Goal: Transaction & Acquisition: Obtain resource

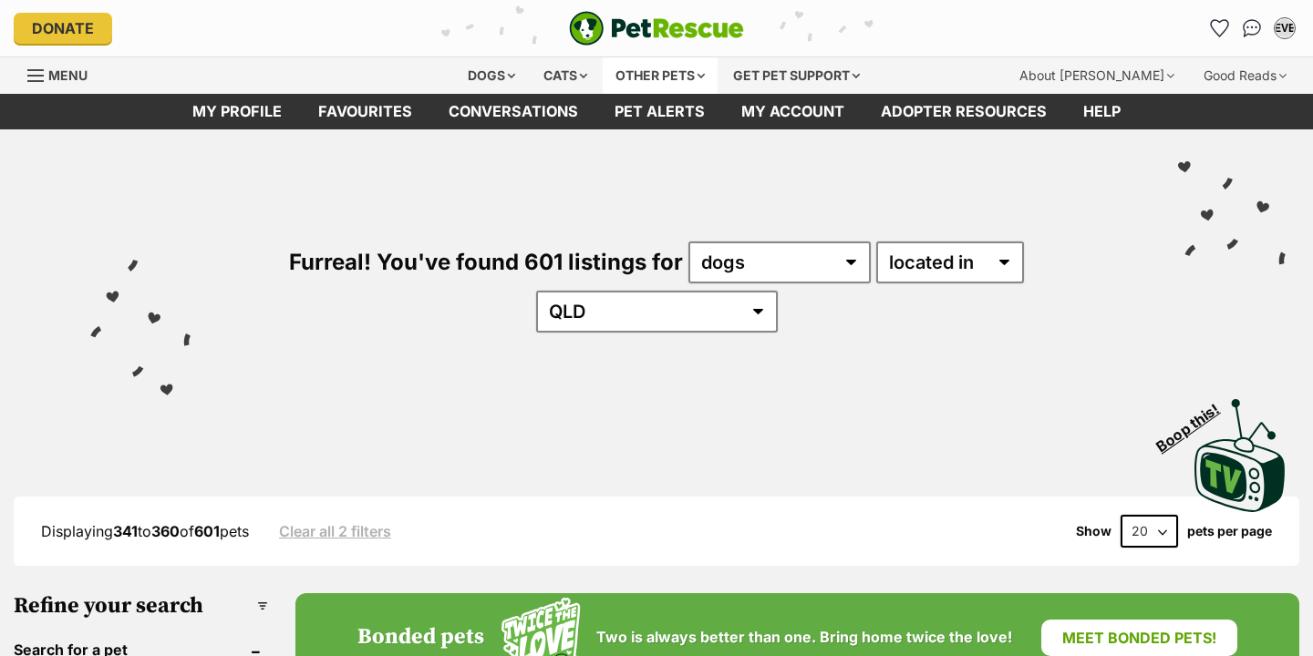
click at [642, 74] on div "Other pets" at bounding box center [660, 75] width 115 height 36
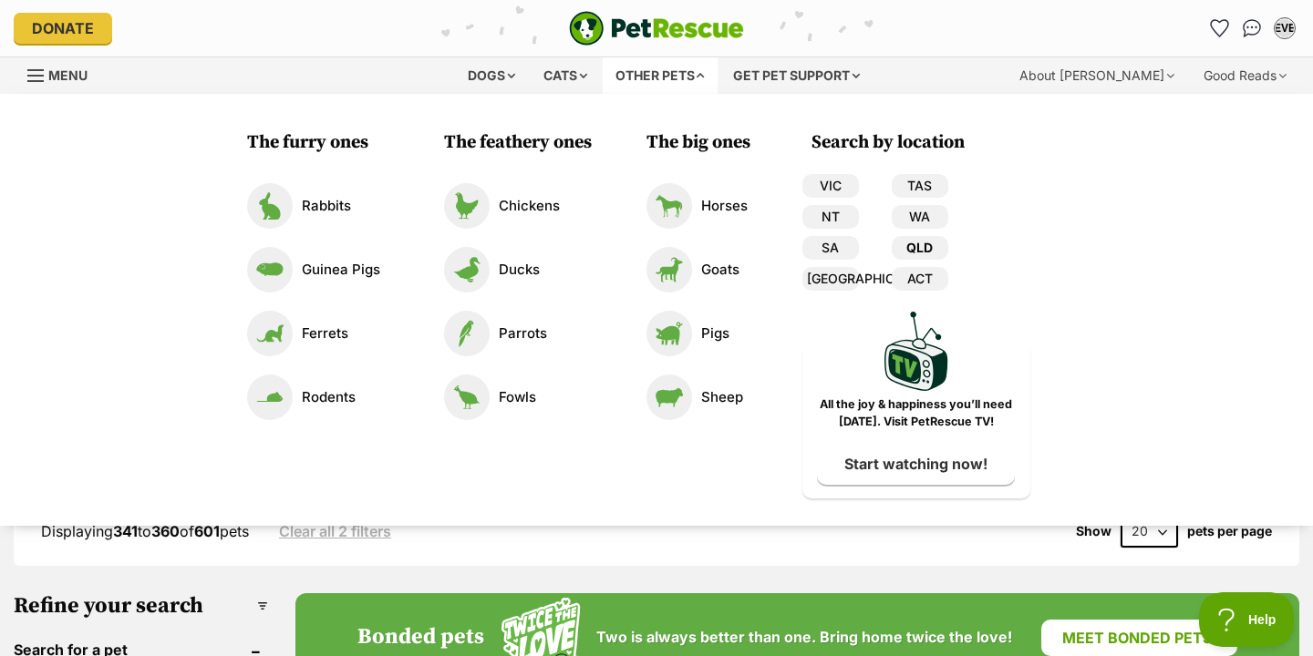
click at [908, 239] on link "QLD" at bounding box center [919, 248] width 57 height 24
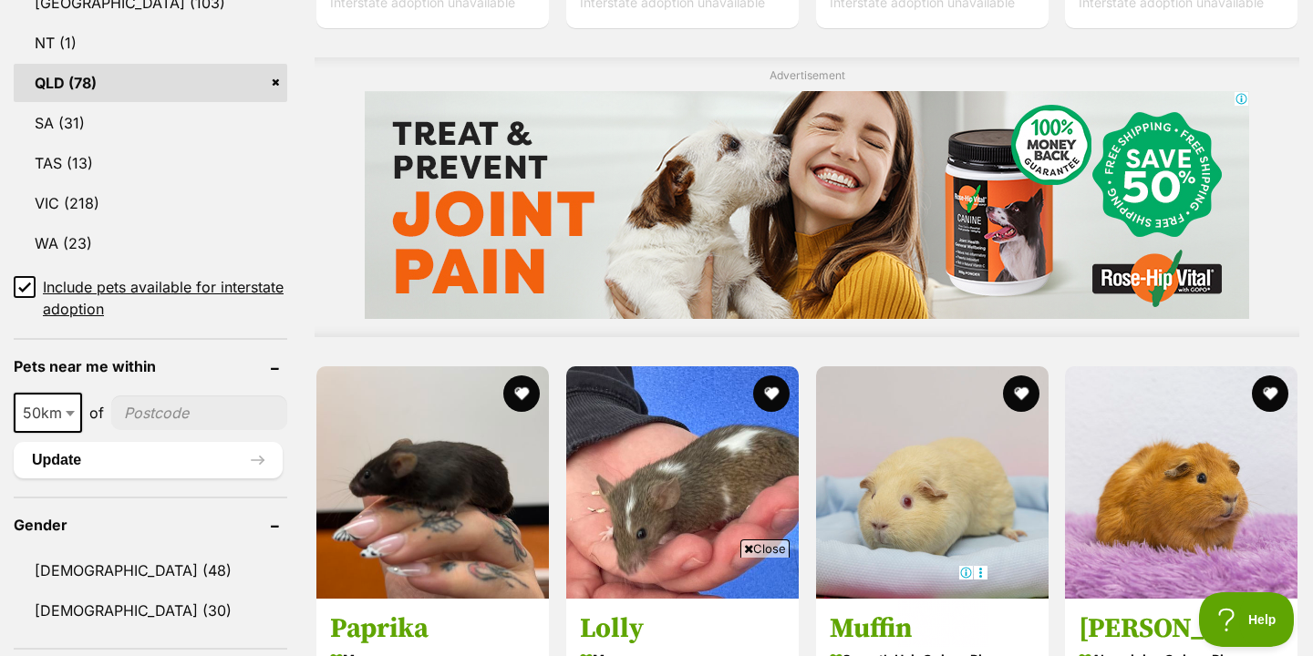
scroll to position [1395, 0]
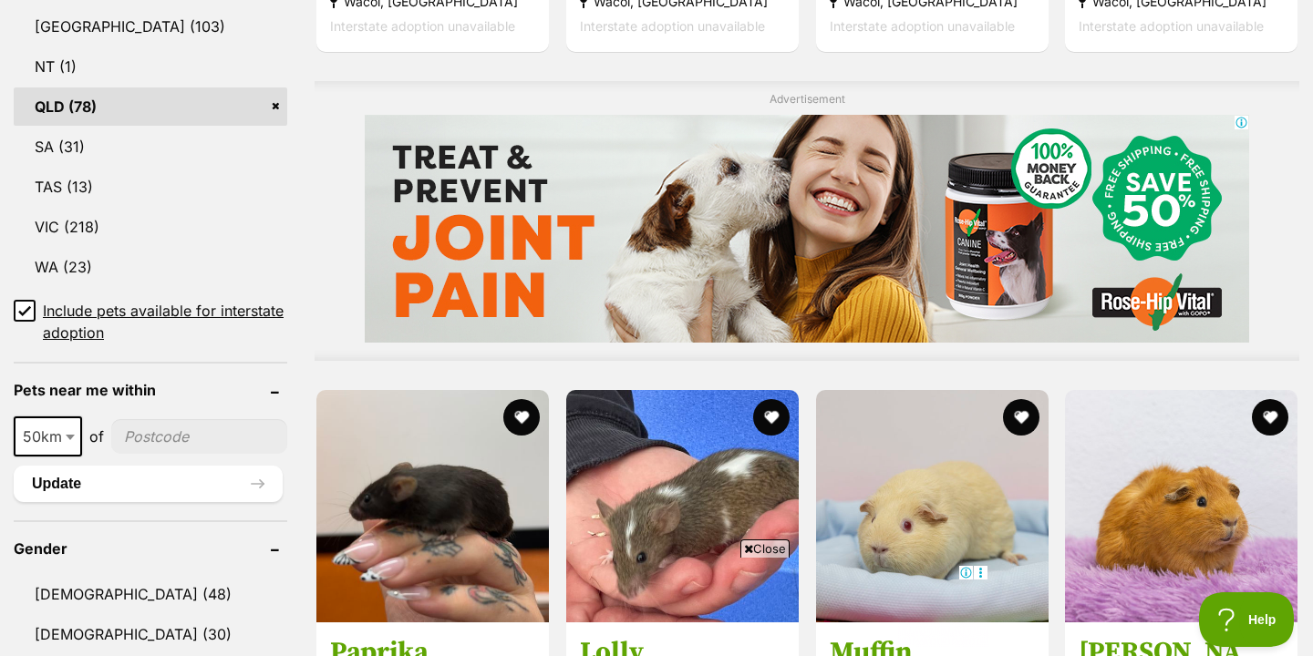
click at [23, 314] on icon at bounding box center [24, 311] width 11 height 8
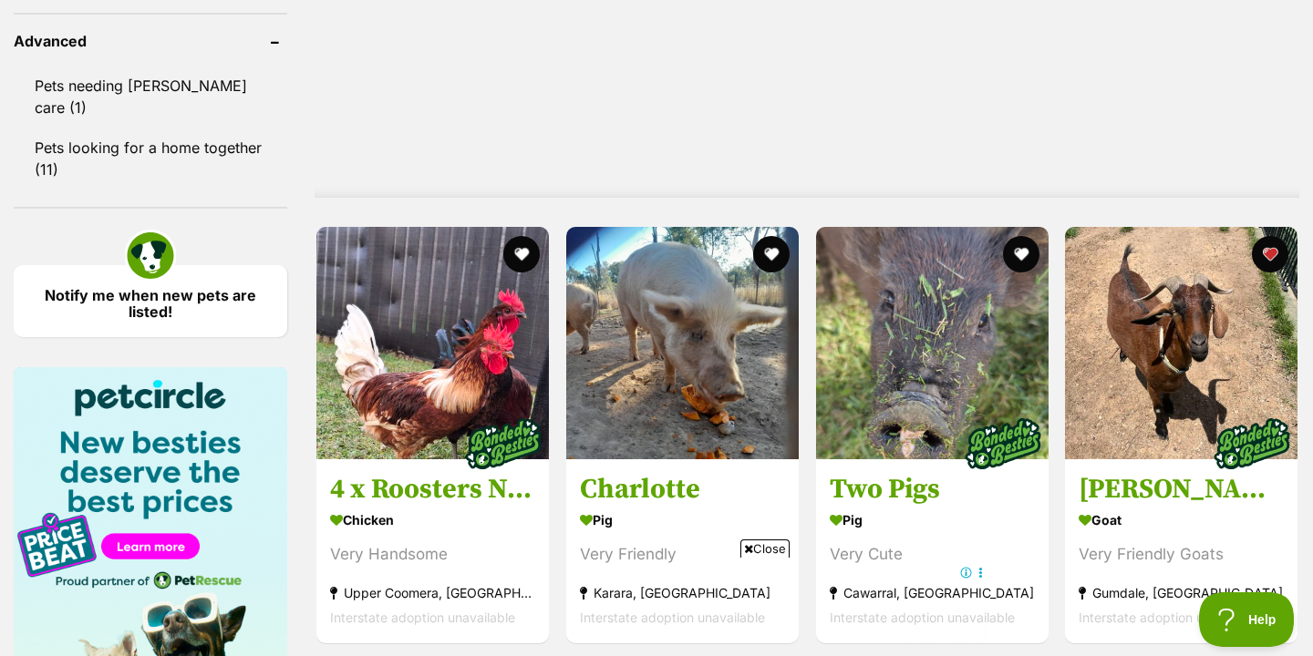
click at [766, 546] on span "Close" at bounding box center [764, 549] width 49 height 18
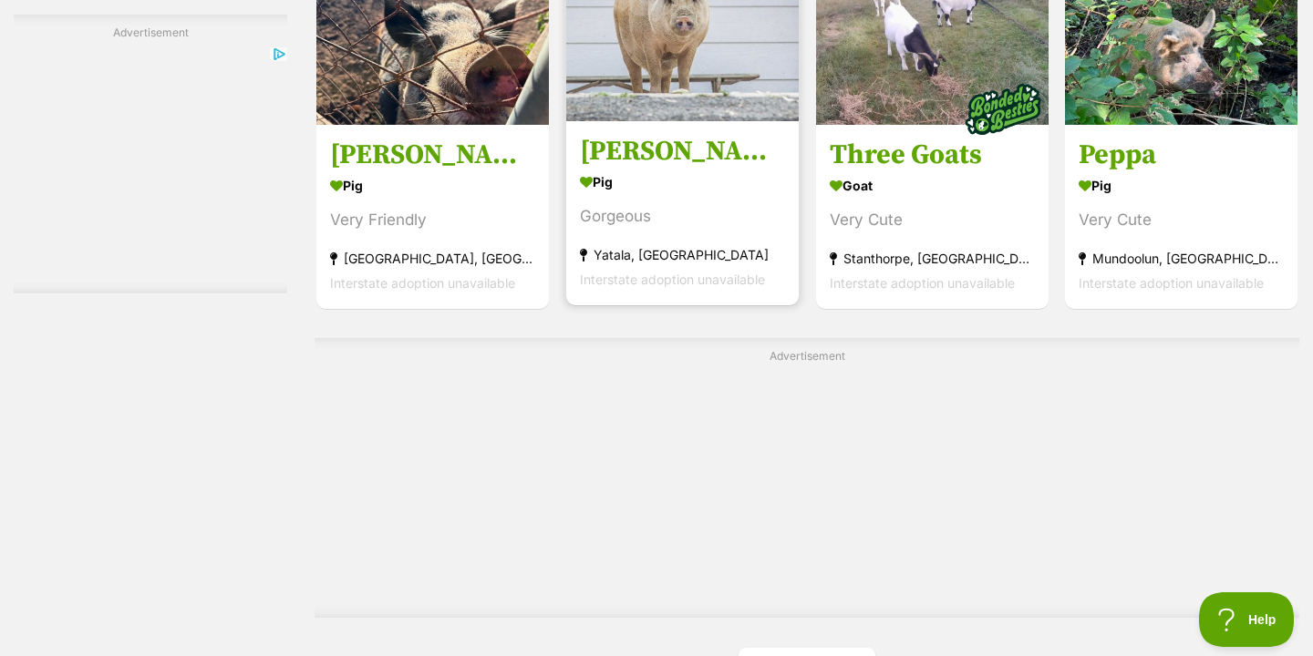
scroll to position [3309, 0]
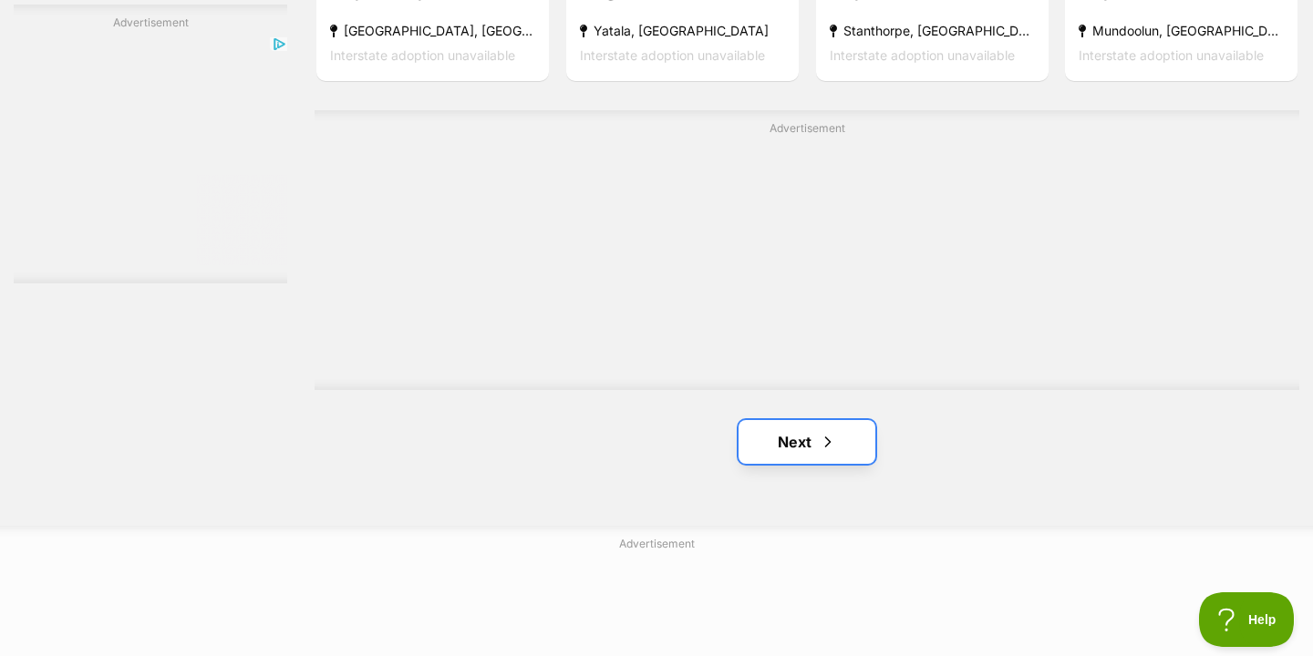
click at [796, 432] on link "Next" at bounding box center [806, 442] width 137 height 44
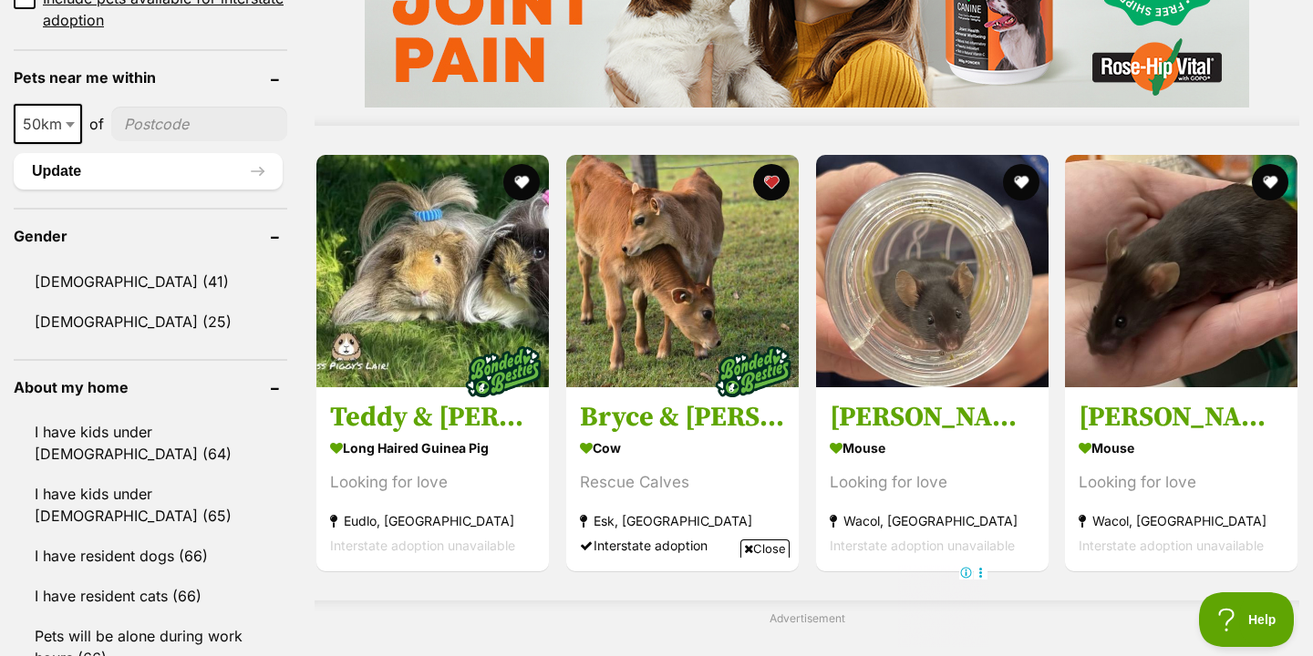
click at [765, 549] on span "Close" at bounding box center [764, 549] width 49 height 18
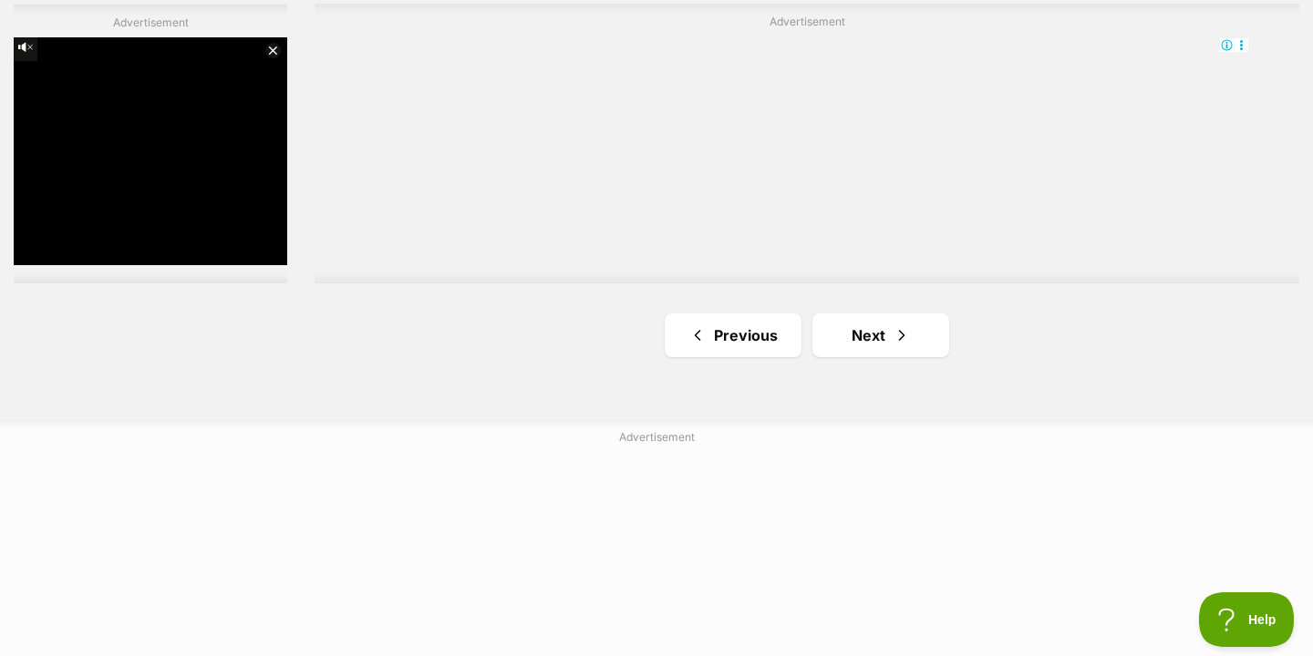
scroll to position [3440, 0]
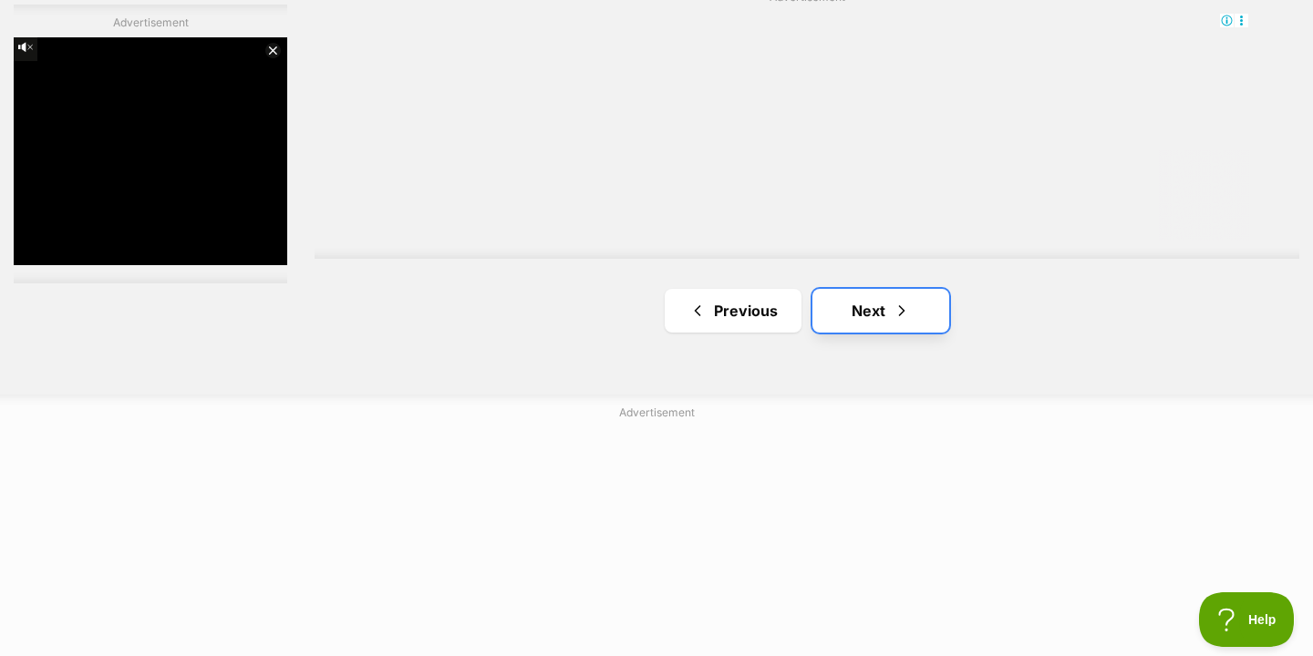
click at [875, 308] on link "Next" at bounding box center [880, 311] width 137 height 44
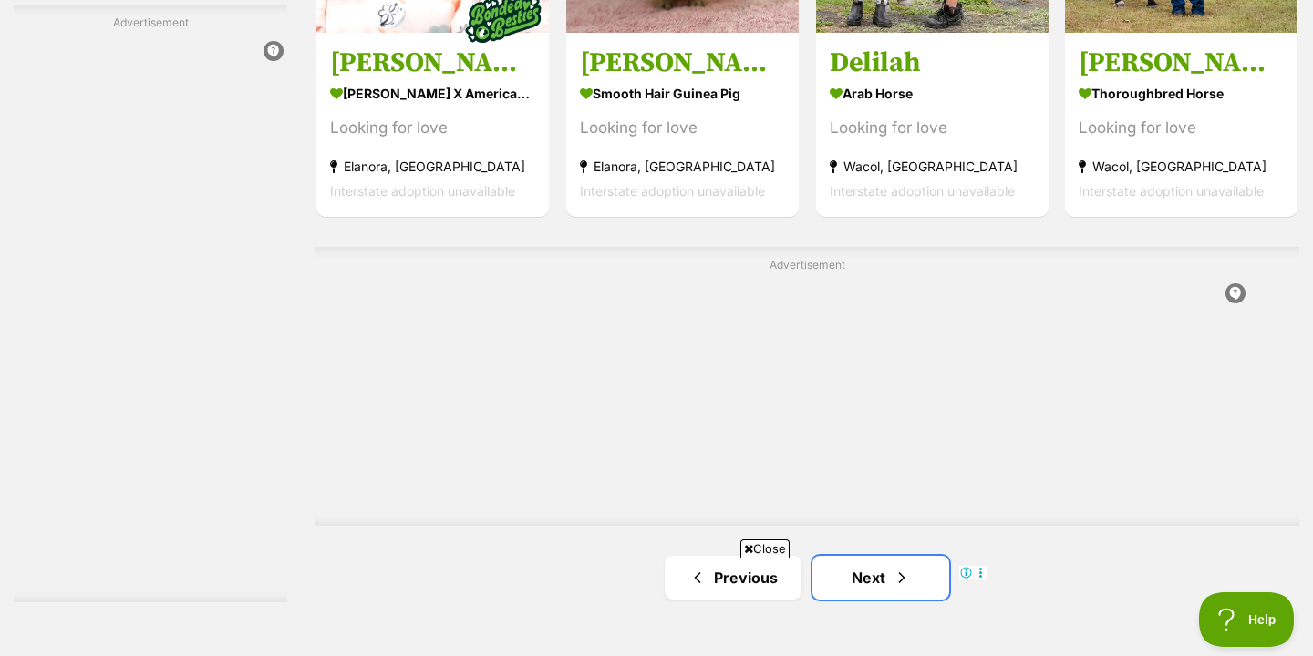
click at [885, 556] on link "Next" at bounding box center [880, 578] width 137 height 44
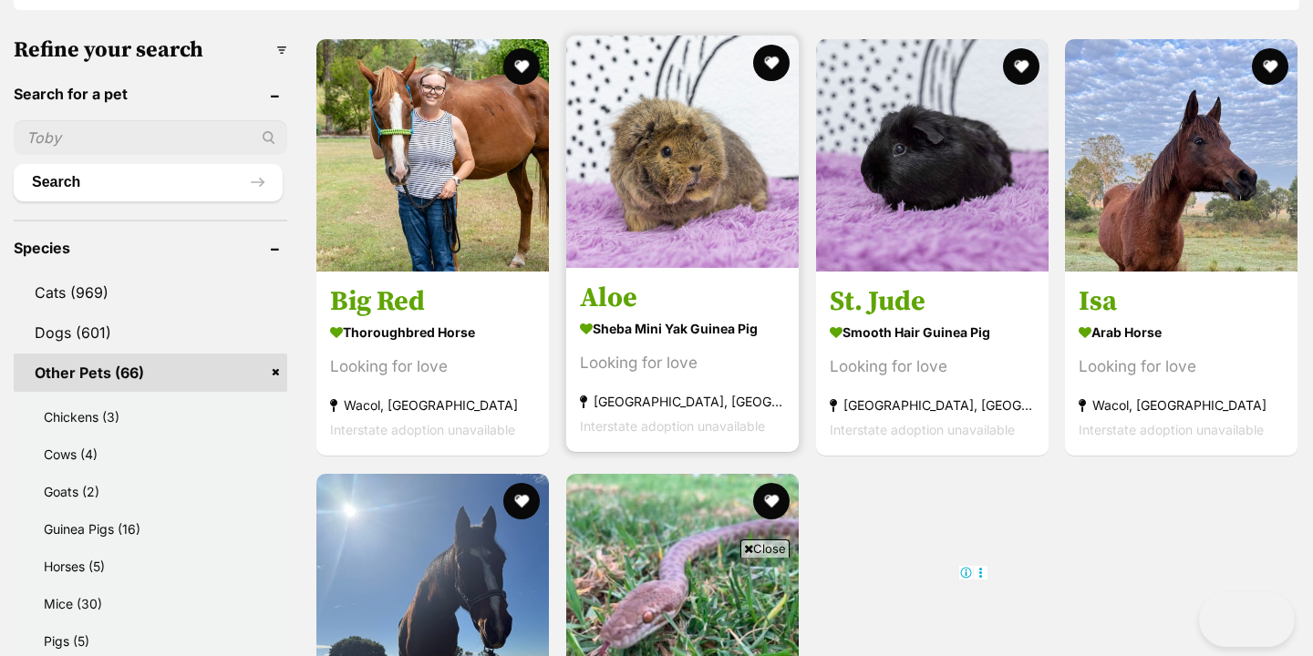
click at [724, 189] on img at bounding box center [682, 152] width 232 height 232
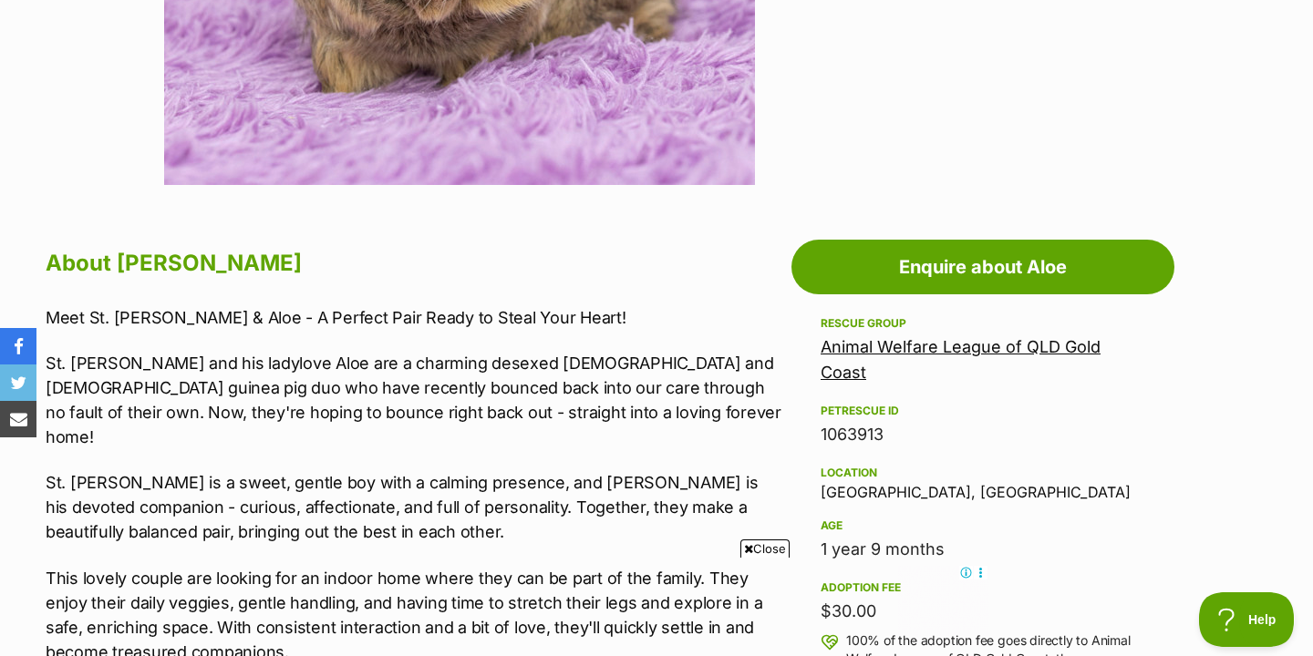
click at [753, 555] on span "Close" at bounding box center [764, 549] width 49 height 18
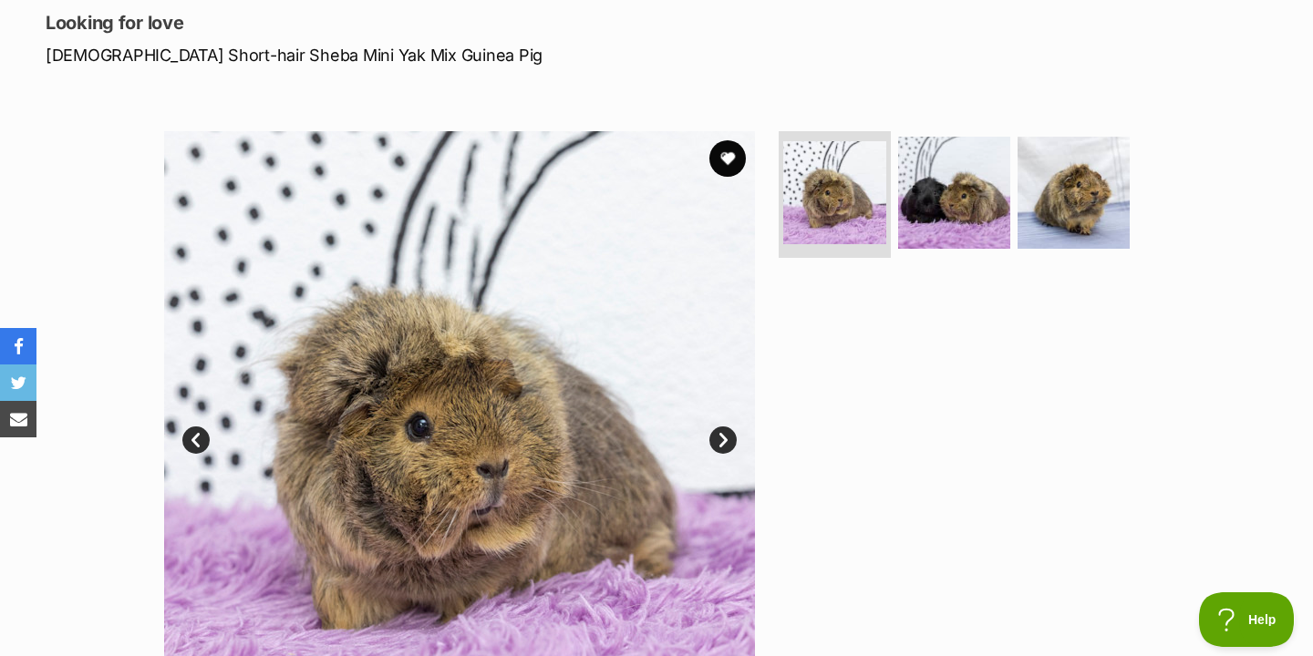
scroll to position [233, 0]
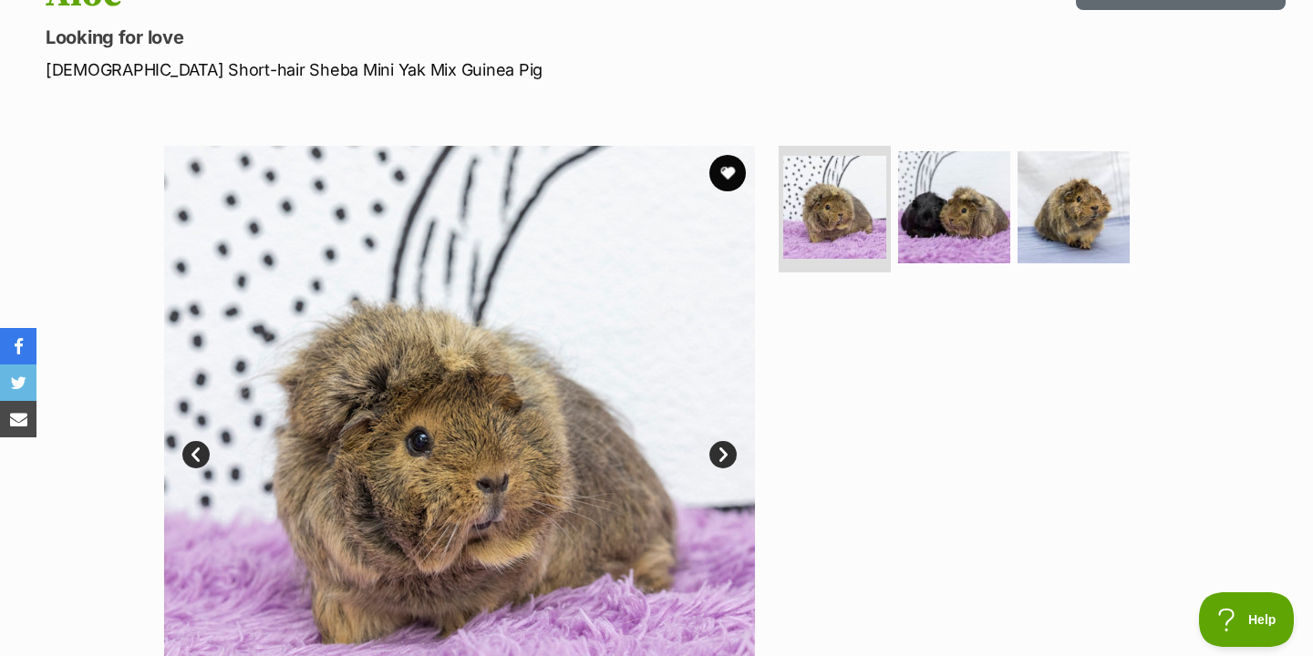
click at [726, 449] on link "Next" at bounding box center [722, 454] width 27 height 27
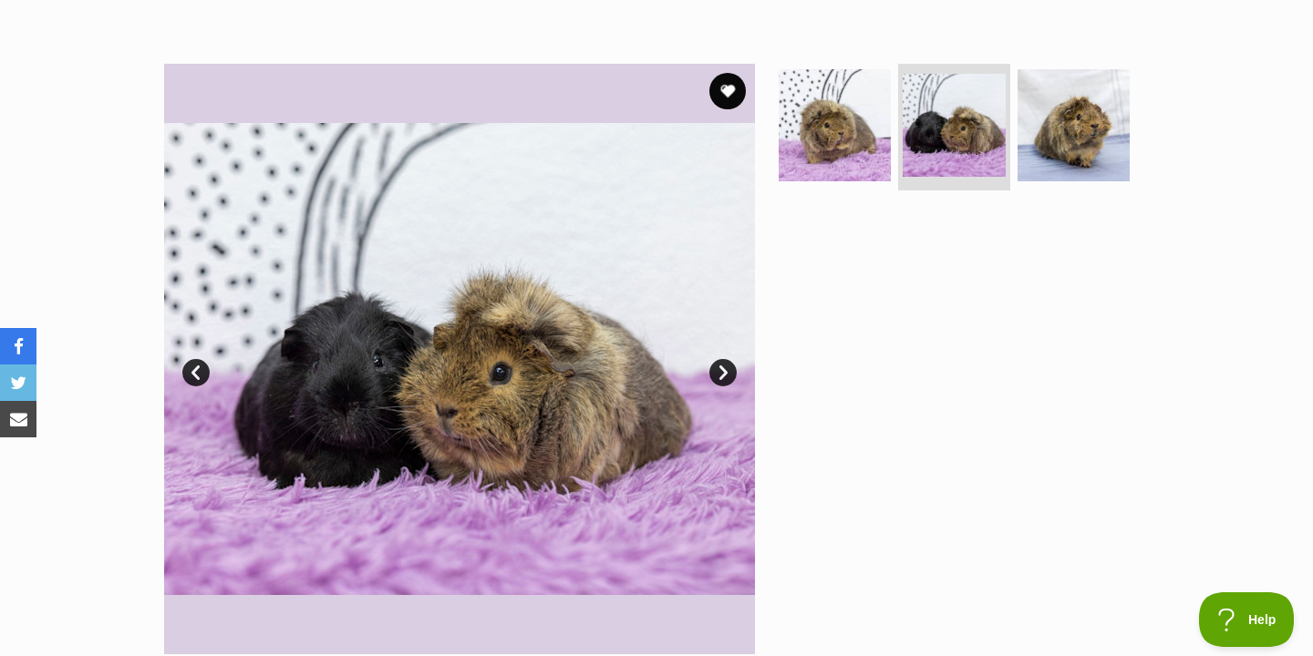
scroll to position [320, 0]
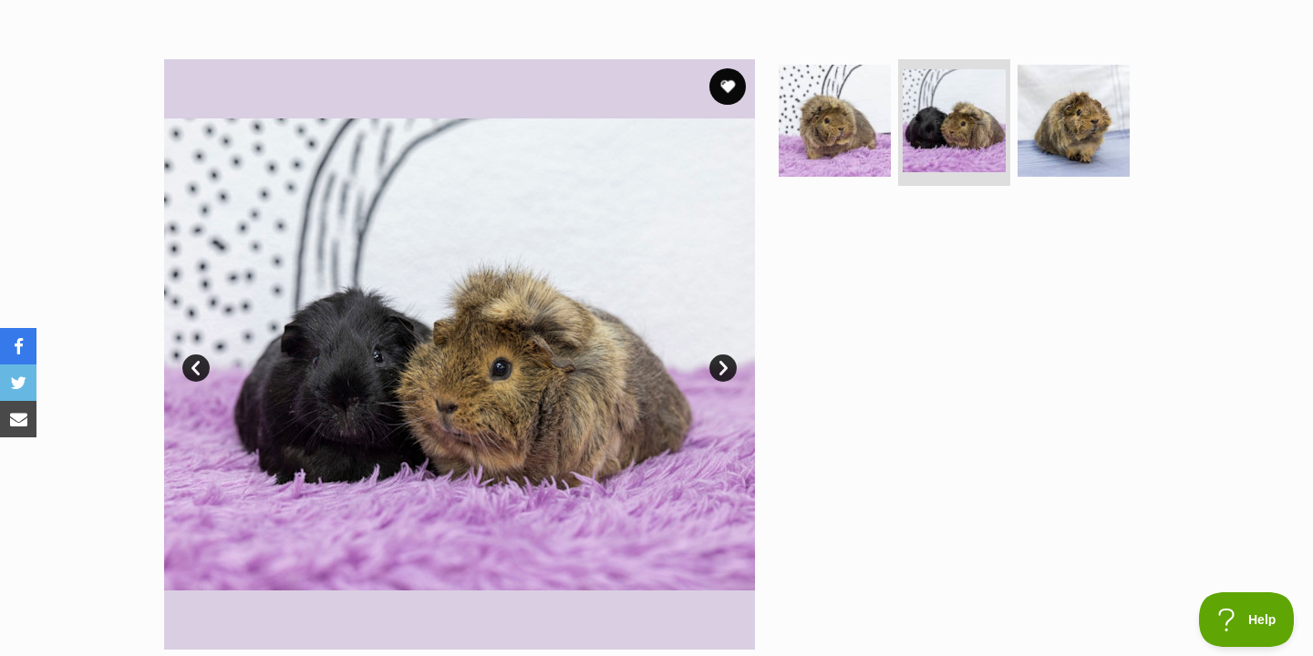
click at [724, 368] on link "Next" at bounding box center [722, 368] width 27 height 27
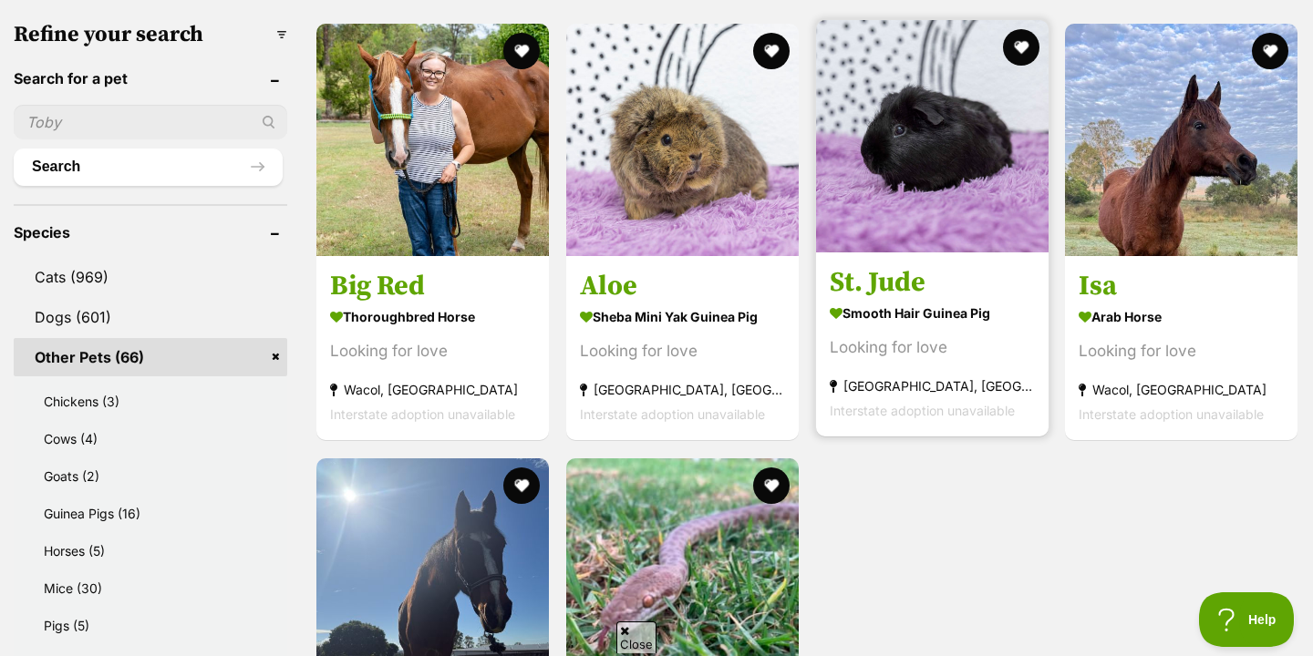
click at [932, 155] on img at bounding box center [932, 136] width 232 height 232
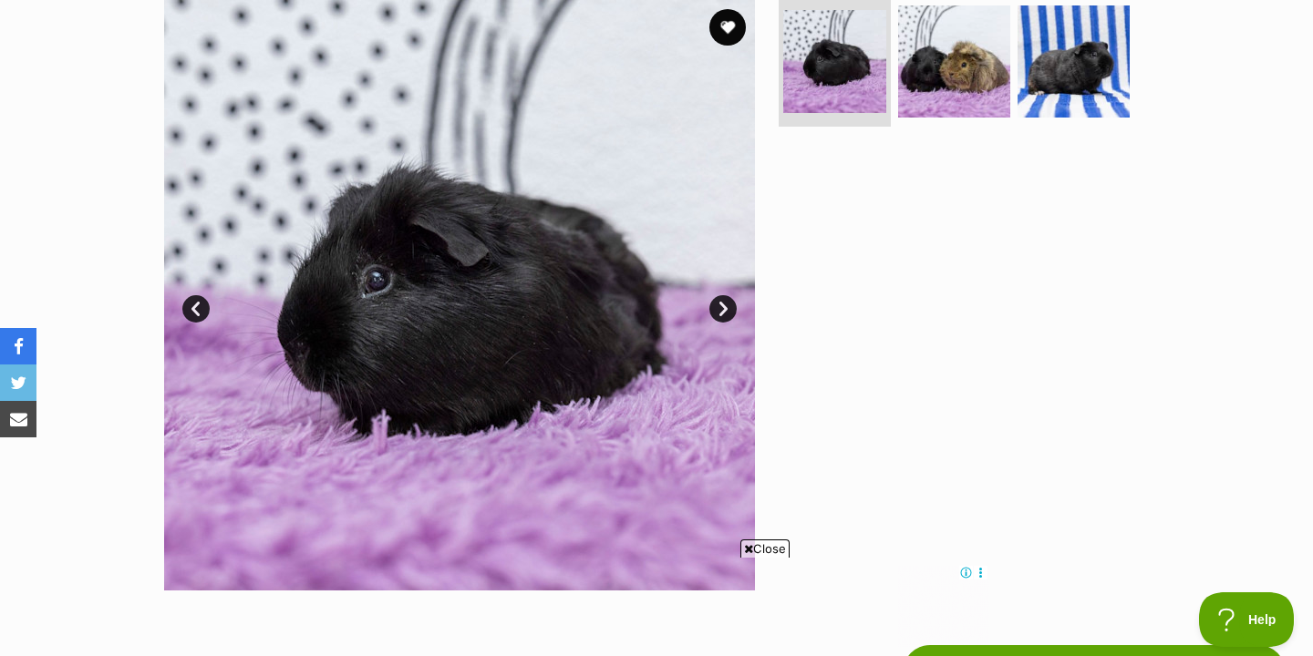
click at [762, 551] on span "Close" at bounding box center [764, 549] width 49 height 18
click at [719, 314] on link "Next" at bounding box center [722, 308] width 27 height 27
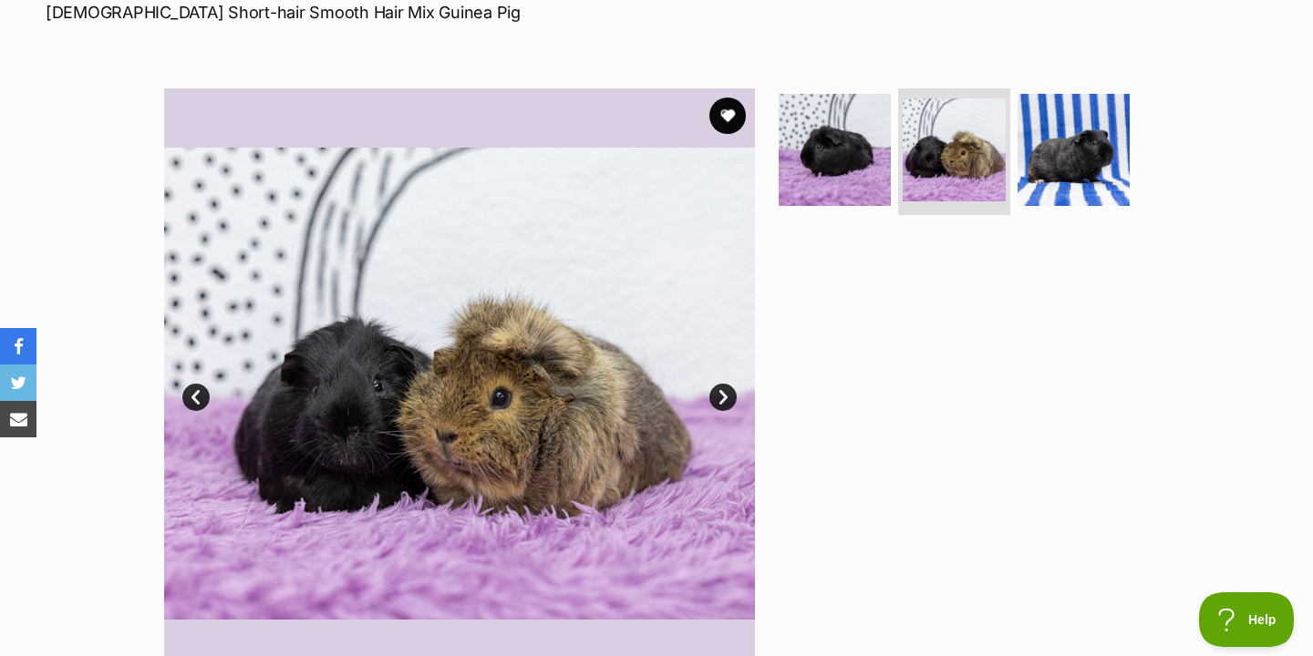
scroll to position [287, 0]
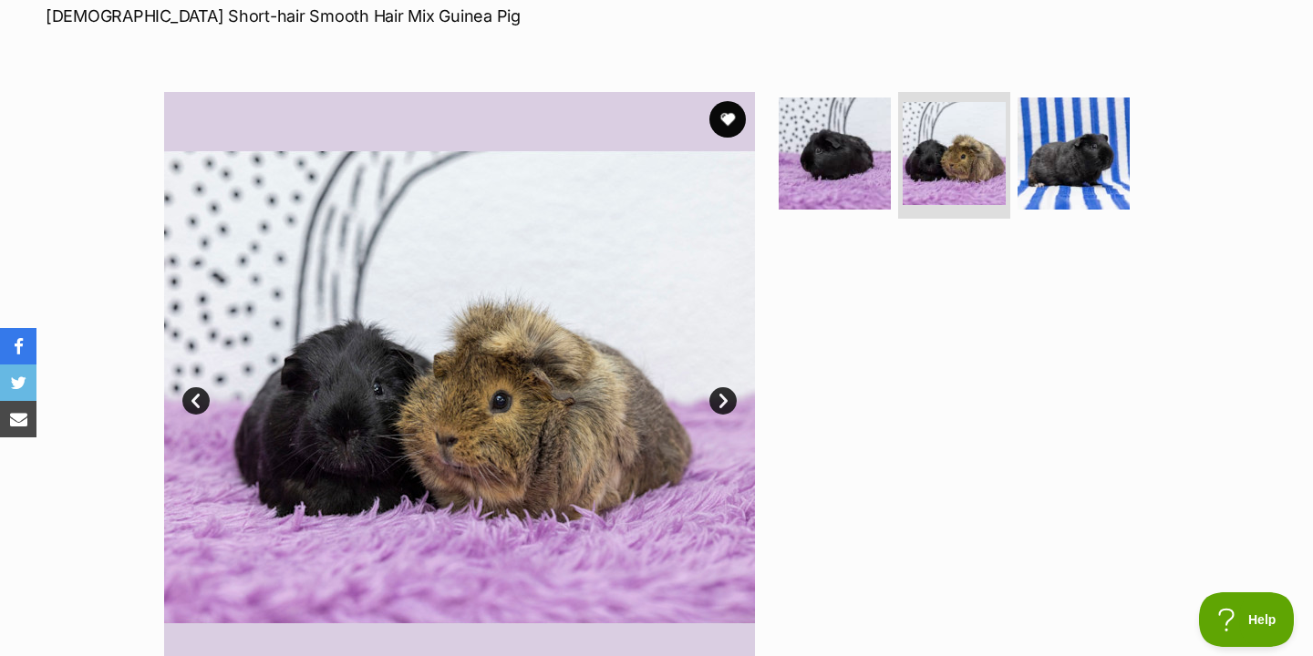
click at [721, 394] on link "Next" at bounding box center [722, 400] width 27 height 27
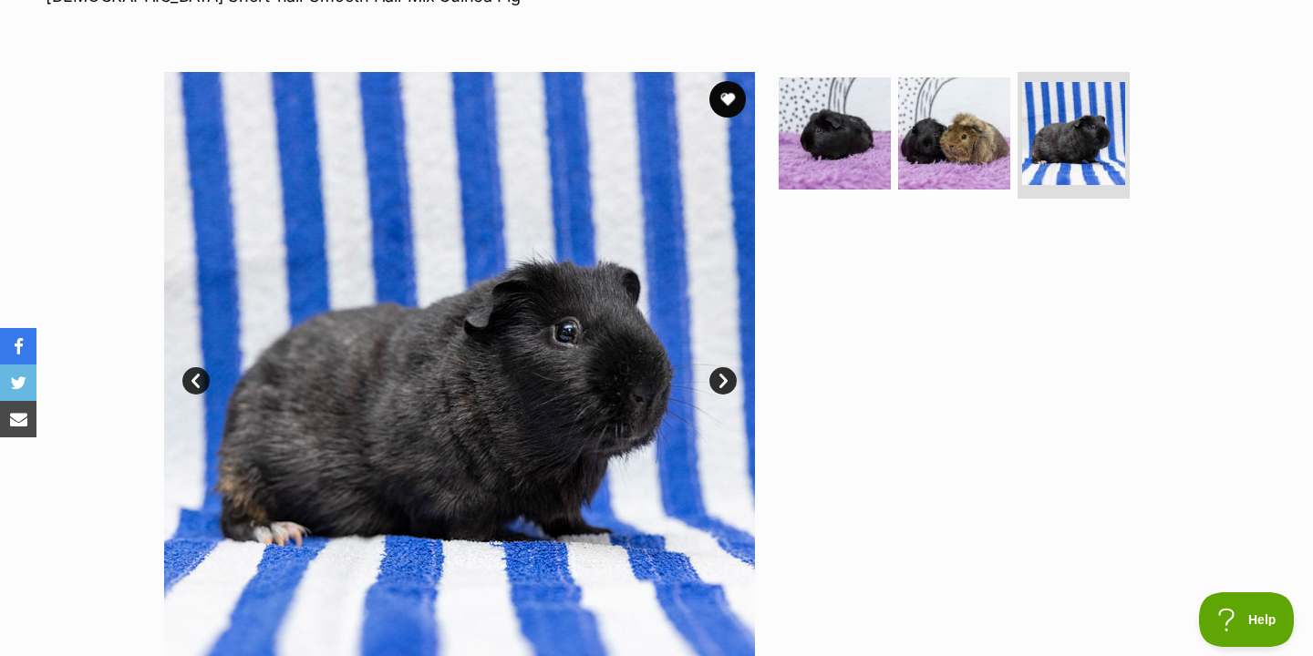
scroll to position [326, 0]
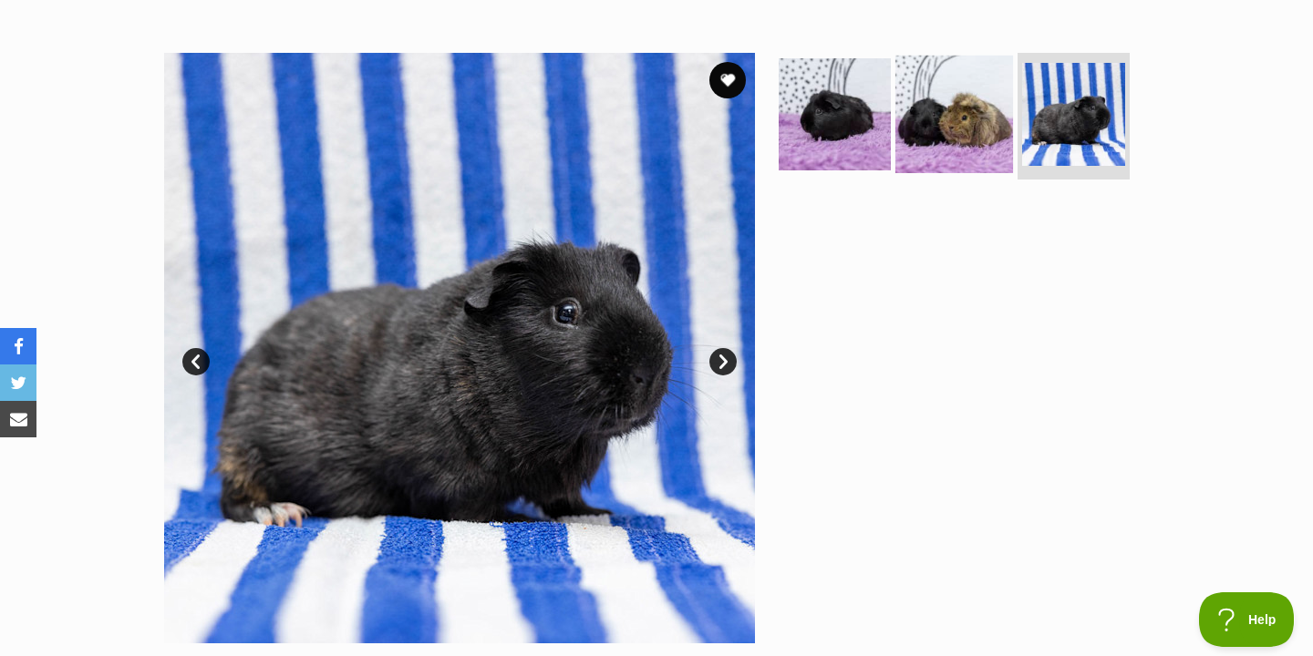
click at [919, 120] on img at bounding box center [954, 114] width 118 height 118
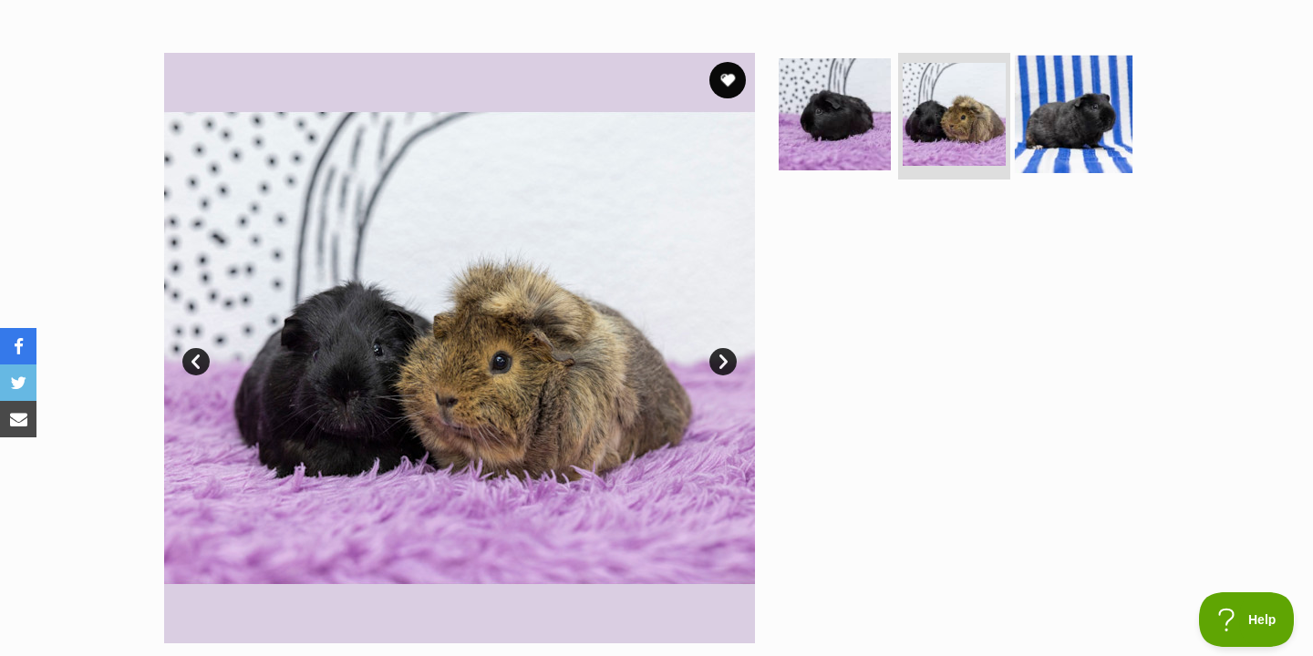
click at [1048, 134] on img at bounding box center [1074, 114] width 118 height 118
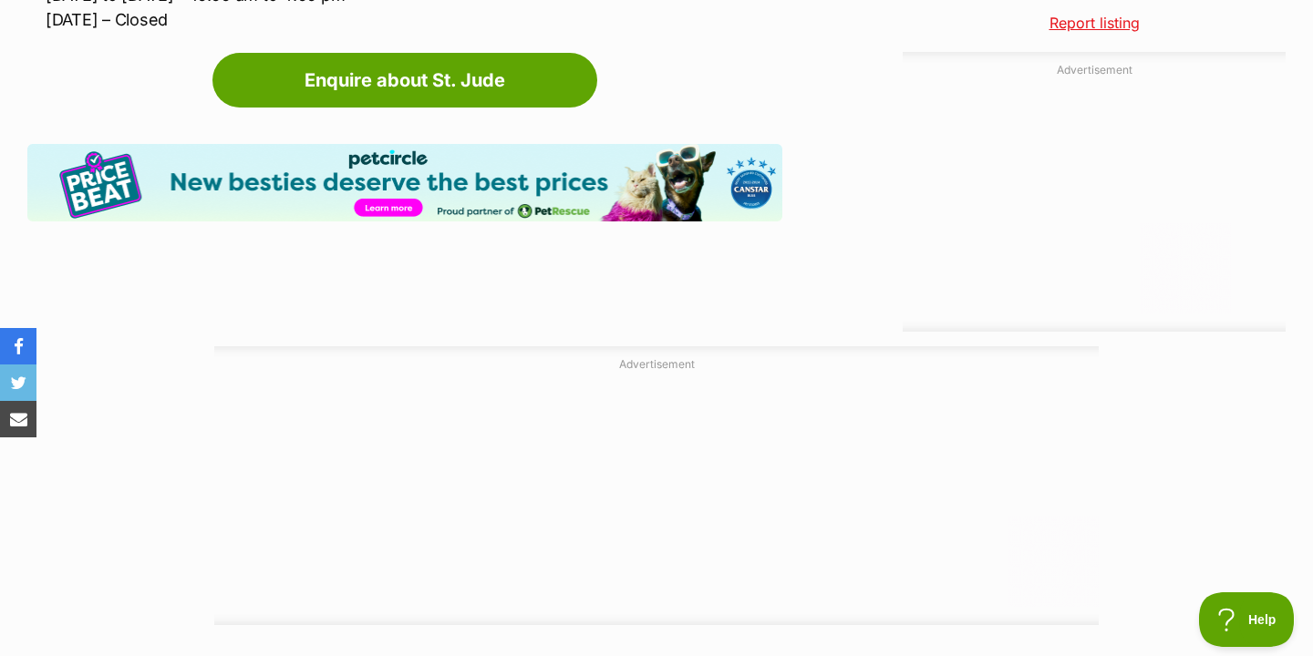
scroll to position [1894, 0]
